Goal: Task Accomplishment & Management: Manage account settings

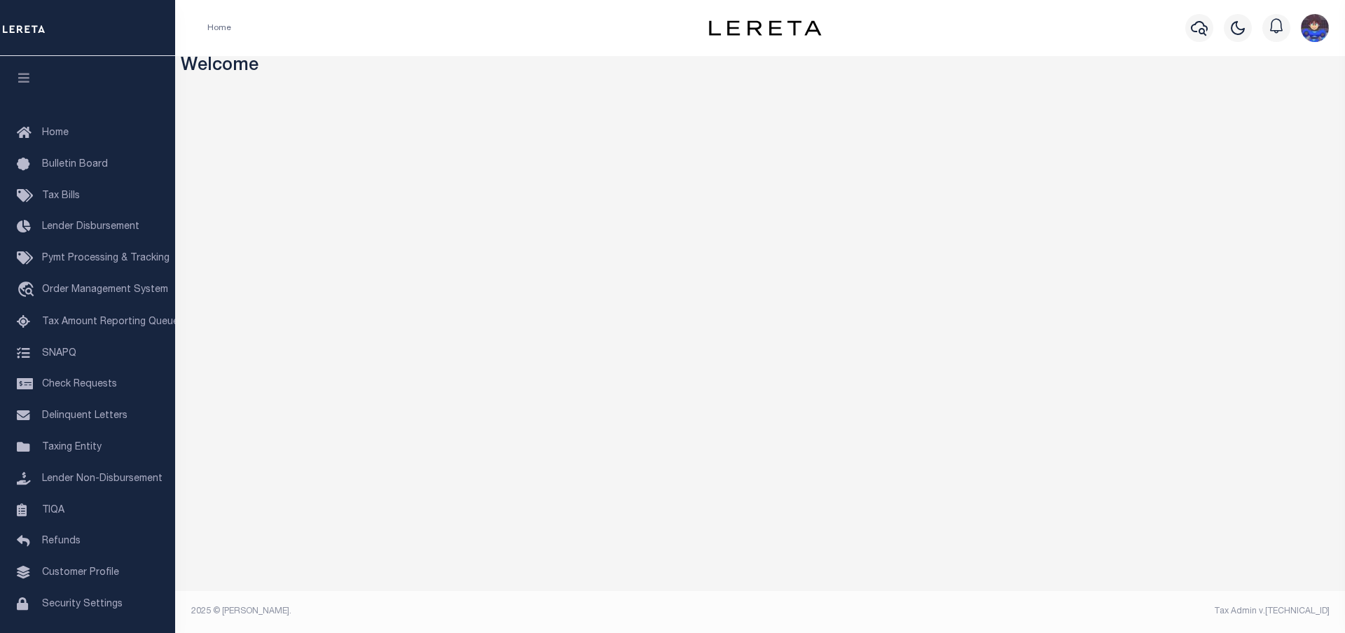
click at [390, 20] on div "Home" at bounding box center [433, 27] width 474 height 29
click at [428, 27] on div "Home" at bounding box center [433, 27] width 474 height 29
click at [433, 22] on div "Home" at bounding box center [433, 27] width 474 height 29
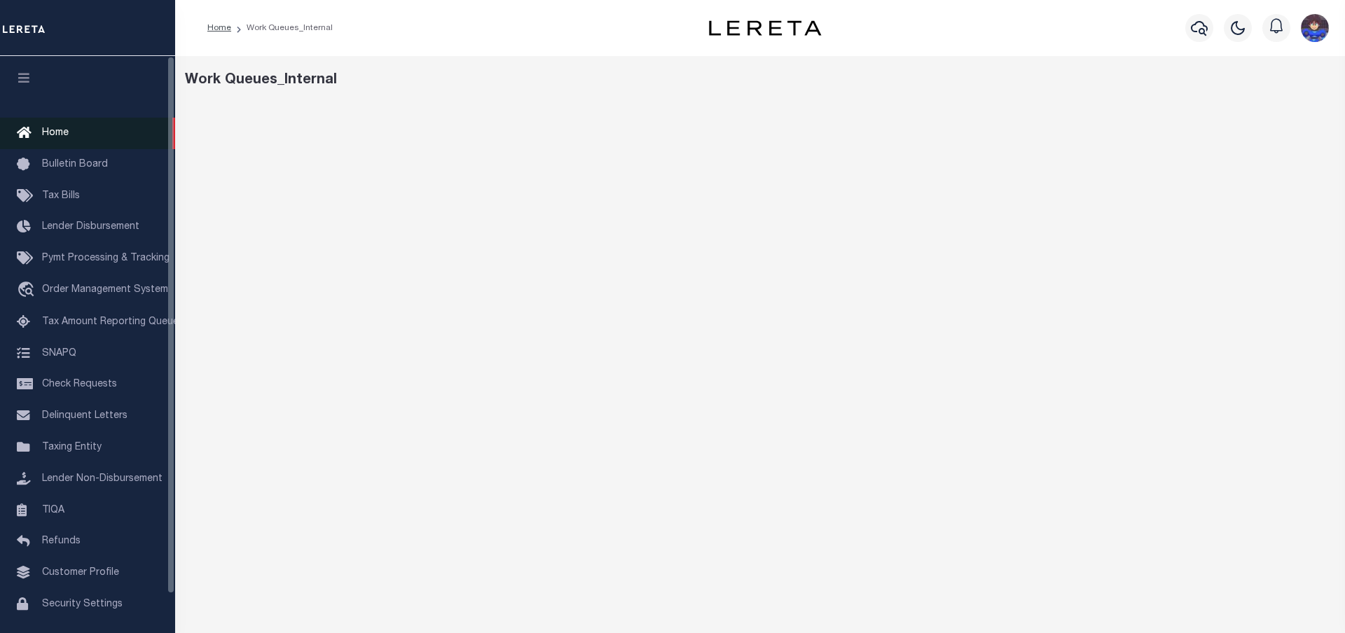
click at [54, 135] on span "Home" at bounding box center [55, 133] width 27 height 10
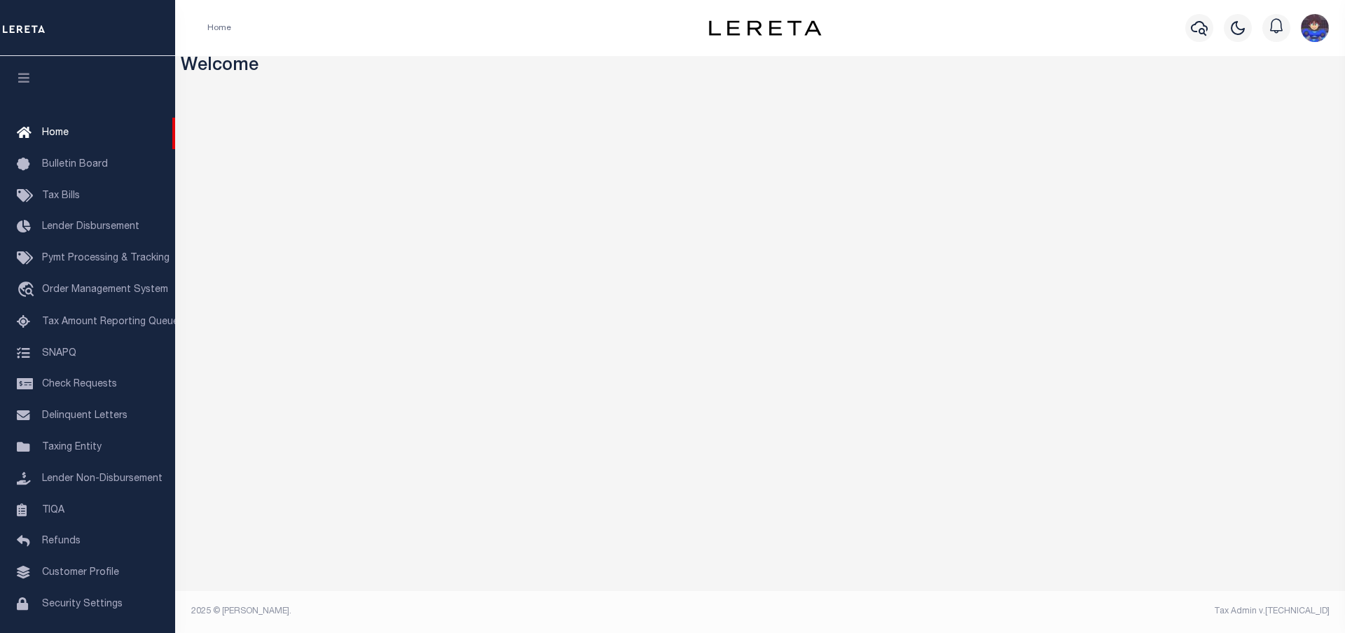
click at [458, 26] on div "Home" at bounding box center [433, 27] width 474 height 29
click at [456, 21] on div "Home" at bounding box center [433, 27] width 474 height 29
click at [447, 22] on div "Home" at bounding box center [433, 27] width 474 height 29
click at [1316, 20] on img "button" at bounding box center [1315, 28] width 28 height 28
click at [1287, 97] on link "Sign out" at bounding box center [1278, 99] width 111 height 23
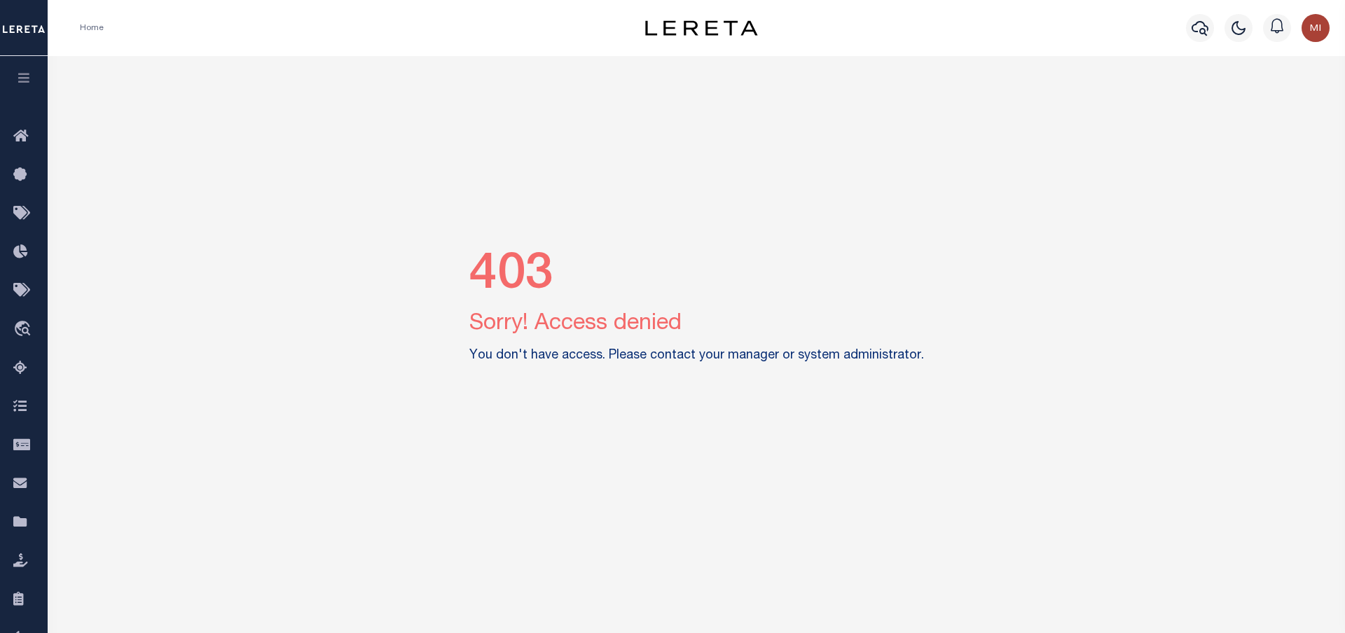
click at [1307, 25] on img "button" at bounding box center [1316, 28] width 28 height 28
click at [1266, 100] on span "Sign out" at bounding box center [1260, 100] width 40 height 10
